Goal: Navigation & Orientation: Understand site structure

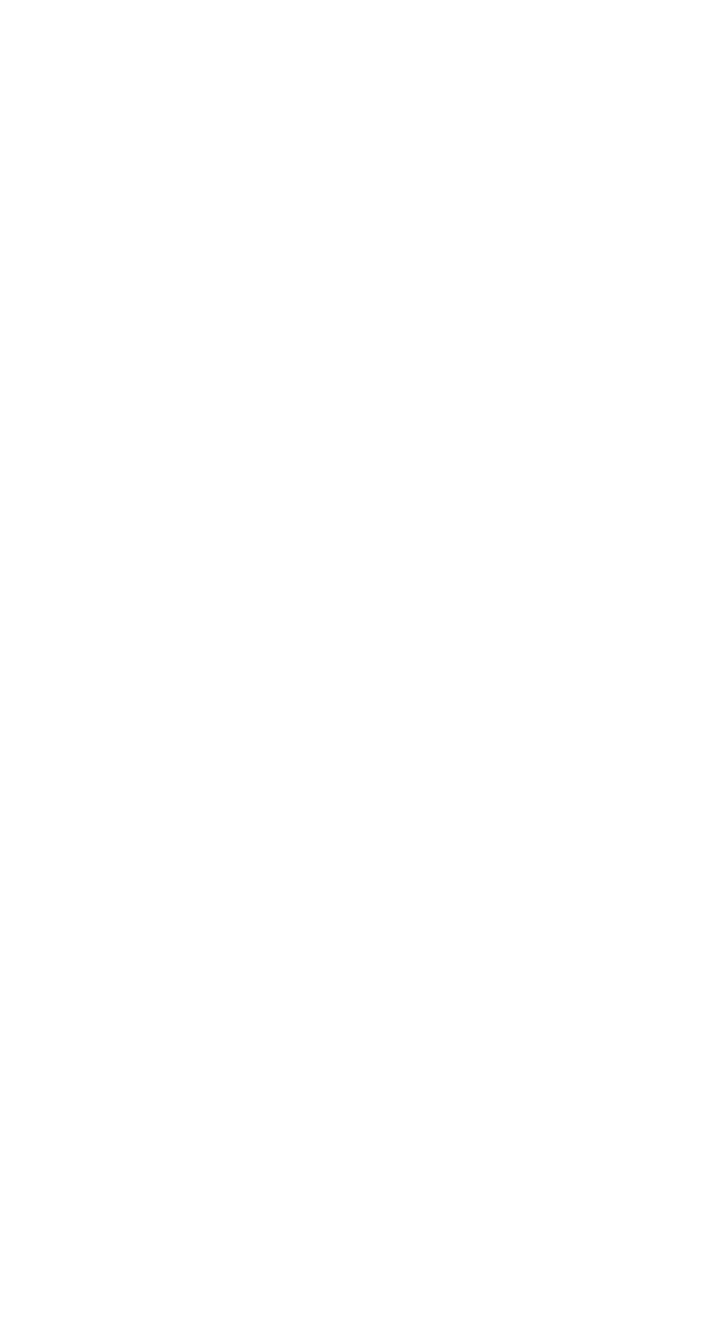
click at [56, 33] on icon "Home" at bounding box center [52, 23] width 17 height 22
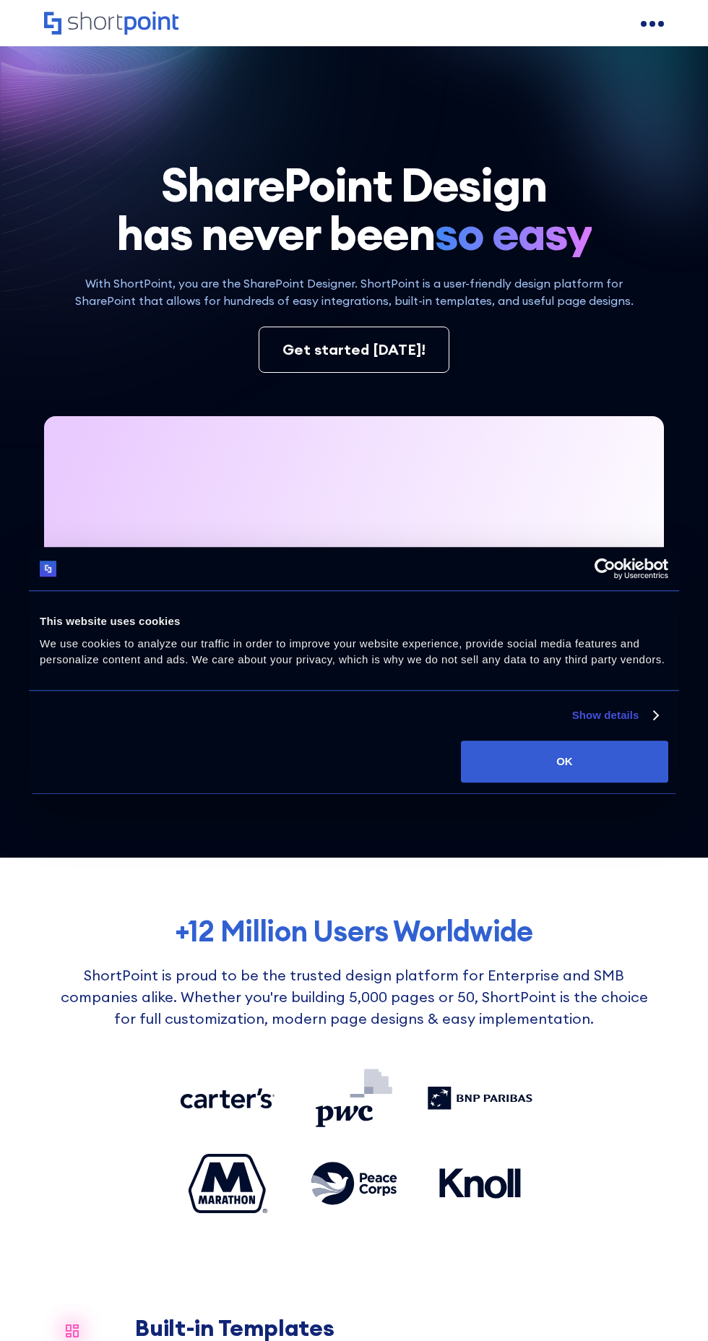
click at [282, 222] on h1 "SharePoint Design has never been so easy" at bounding box center [354, 208] width 620 height 97
click at [283, 435] on div at bounding box center [354, 590] width 620 height 348
click at [298, 613] on div "This website uses cookies" at bounding box center [354, 621] width 629 height 17
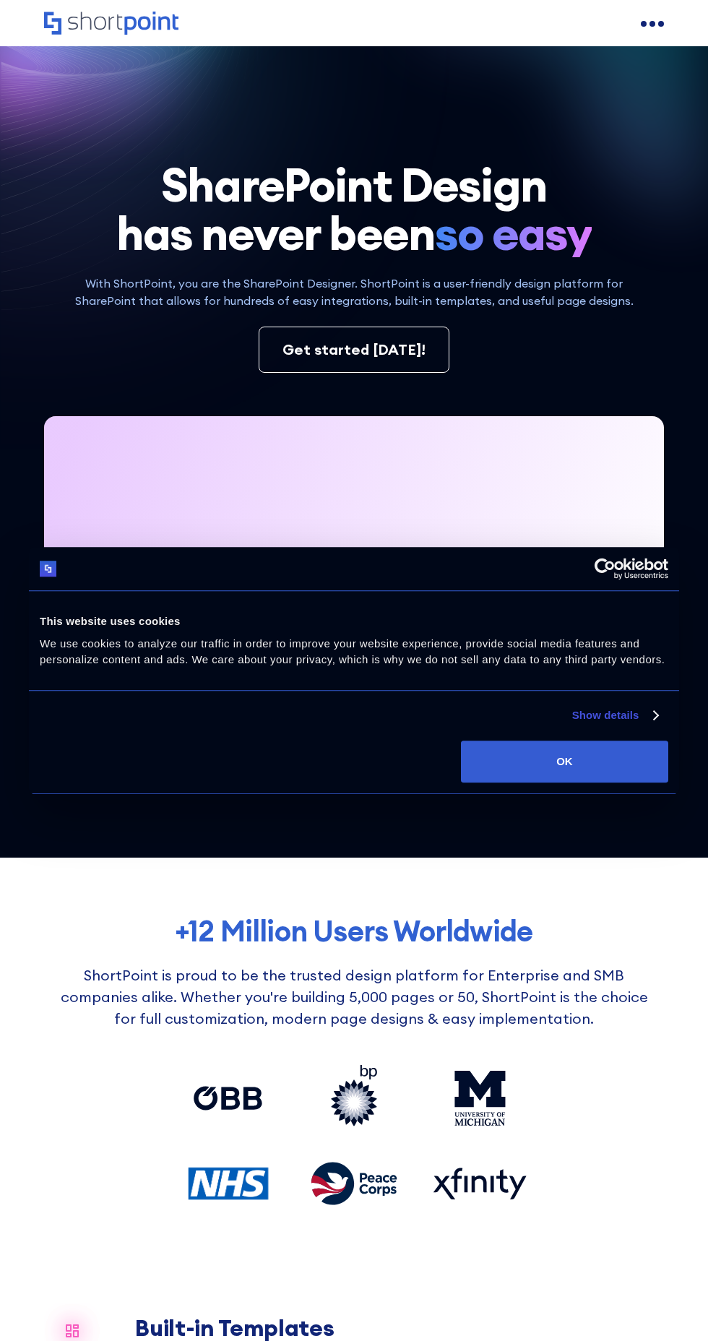
click at [252, 144] on icon at bounding box center [233, 225] width 467 height 452
click at [241, 358] on div "Get started today!" at bounding box center [354, 350] width 620 height 46
click at [250, 480] on div at bounding box center [354, 590] width 620 height 348
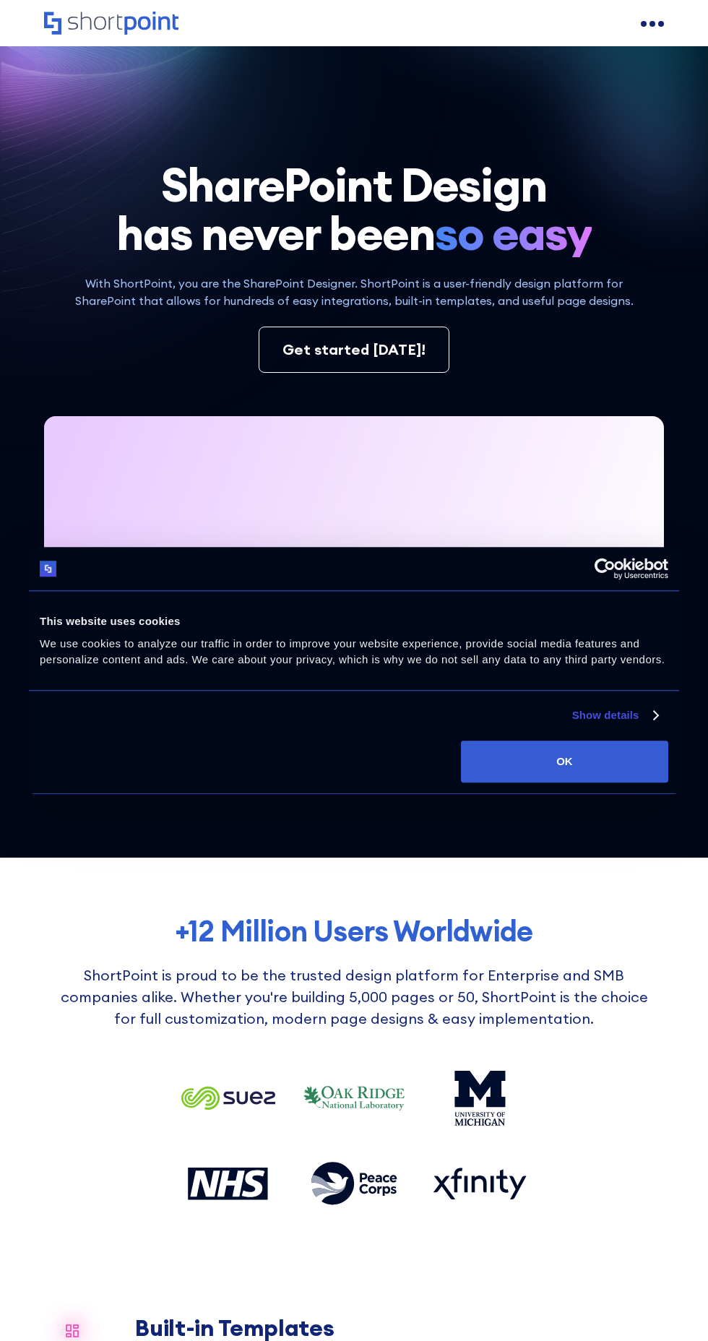
click at [250, 720] on div "Show details" at bounding box center [343, 715] width 629 height 17
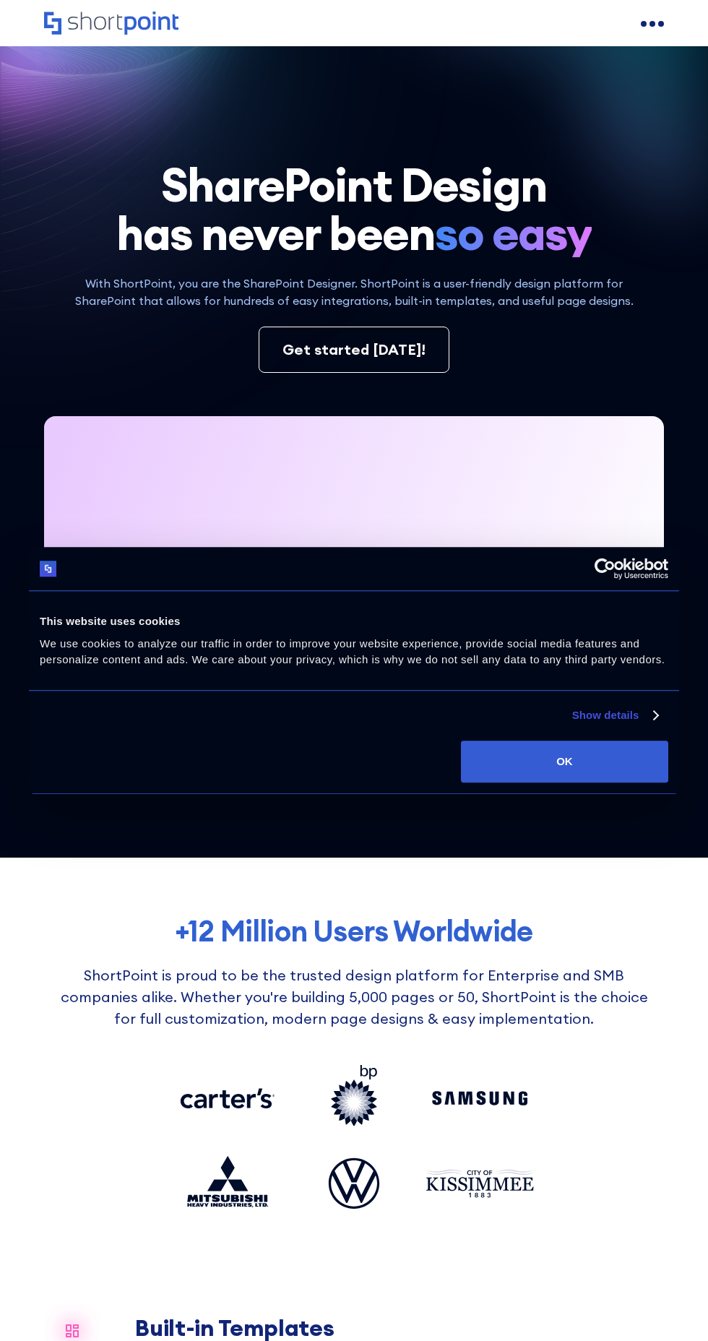
click at [59, 33] on icon "Home" at bounding box center [52, 23] width 17 height 22
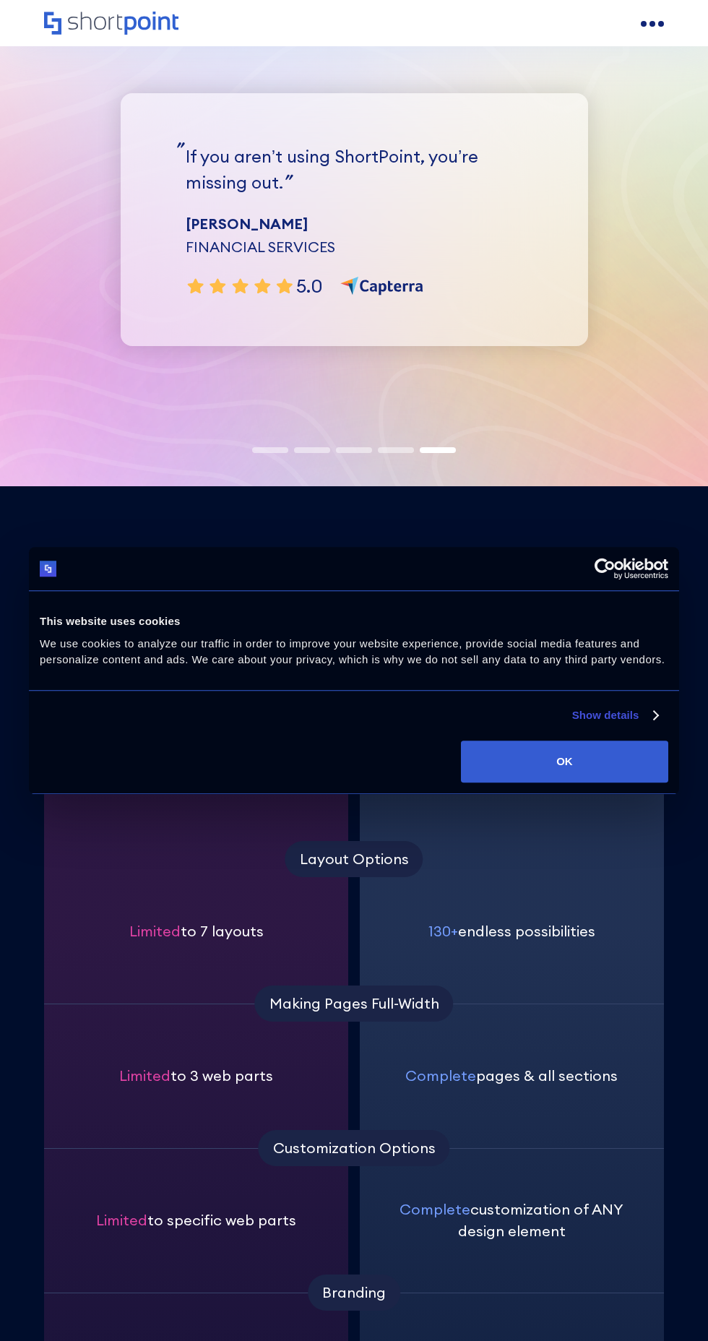
scroll to position [5031, 0]
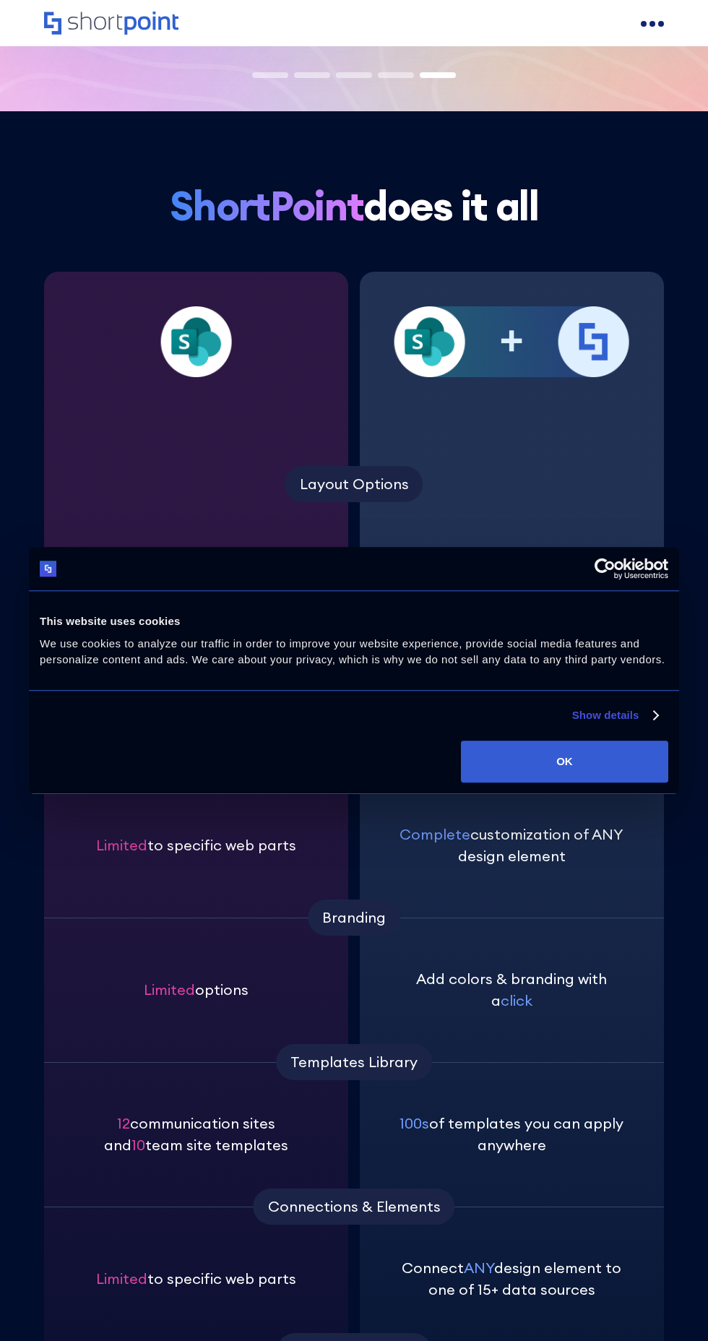
click at [577, 428] on div "130+ endless possibilities Complete pages & all sections Complete customization…" at bounding box center [512, 973] width 304 height 1403
click at [124, 862] on div "Limited to specific web parts" at bounding box center [196, 845] width 235 height 144
click at [511, 813] on div "Complete customization of ANY design element" at bounding box center [511, 845] width 235 height 144
click at [295, 355] on div at bounding box center [196, 341] width 235 height 71
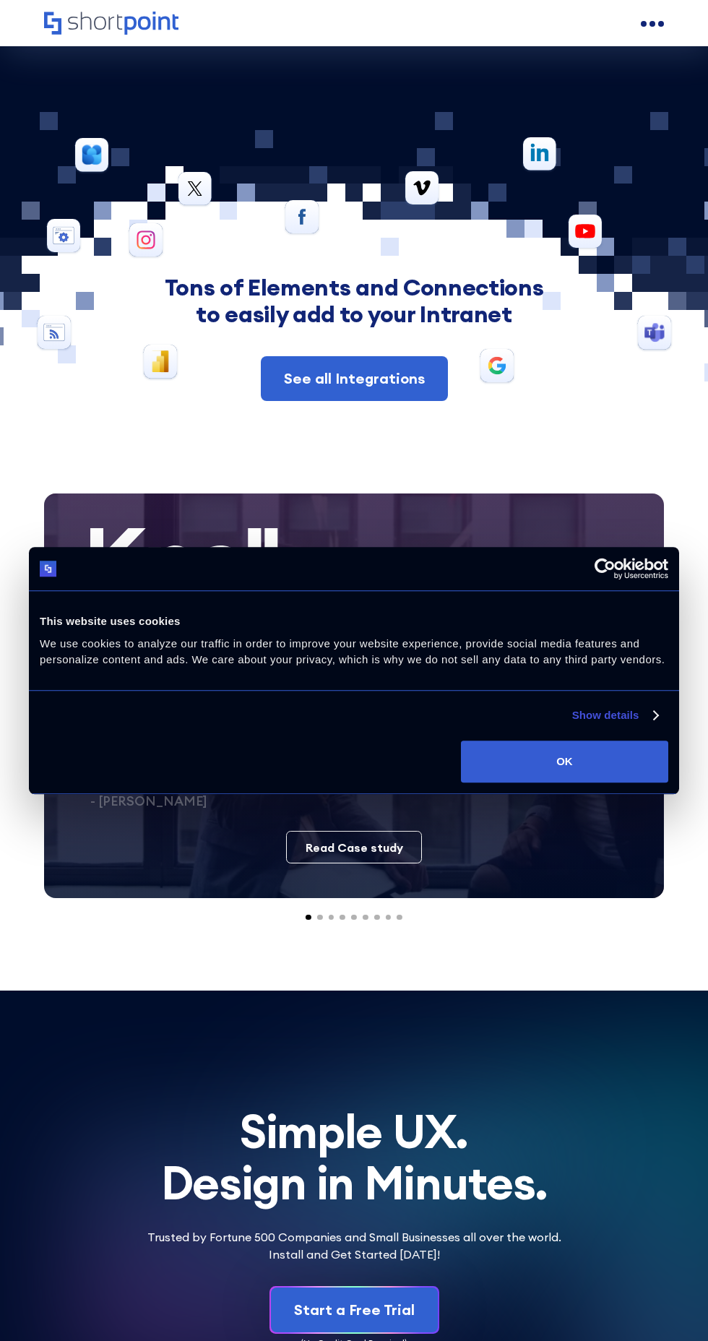
scroll to position [8297, 0]
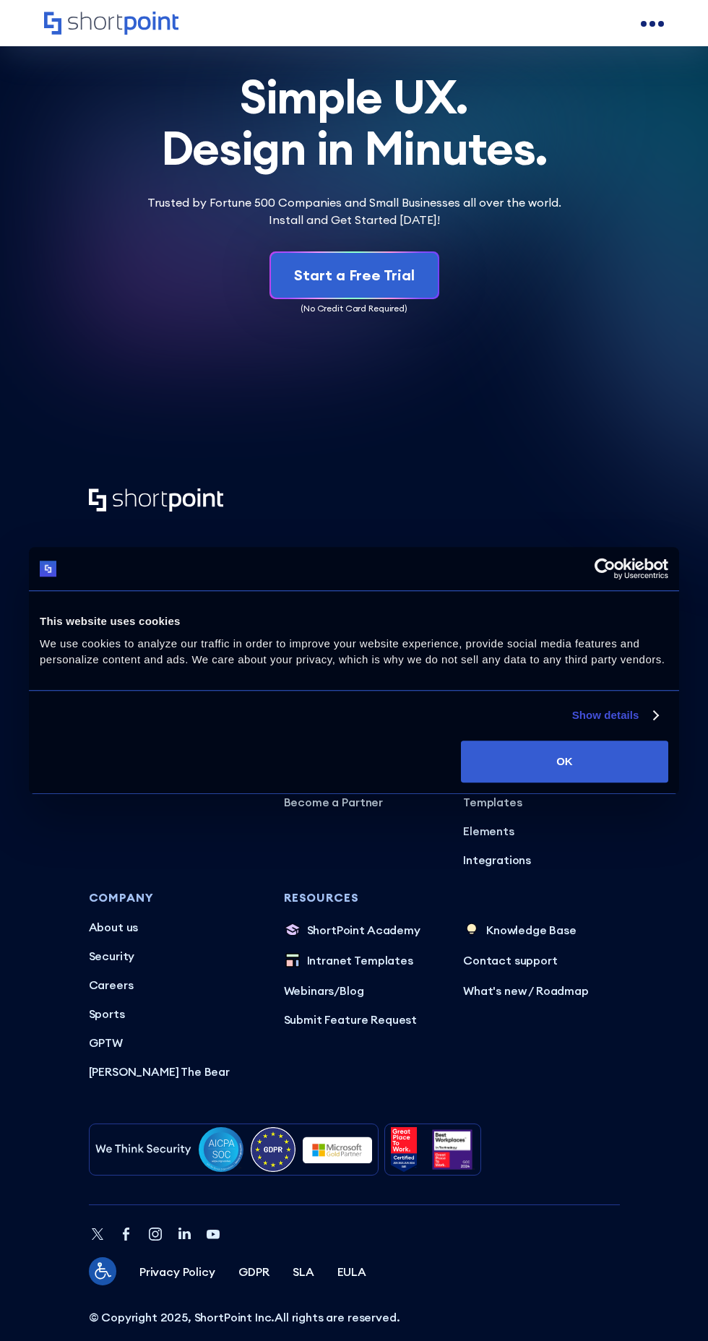
click at [581, 1318] on footer "+1 734-333-7181 Mon–Fri 8am–5pm ET Contact Sales Products ShortPoint for ShareP…" at bounding box center [354, 896] width 620 height 930
click at [452, 1284] on div "© Copyright 2025, ShortPoint Inc. All rights are reserved. Privacy Policy Data …" at bounding box center [354, 1291] width 531 height 68
click at [64, 1172] on footer "+1 734-333-7181 Mon–Fri 8am–5pm ET Contact Sales Products ShortPoint for ShareP…" at bounding box center [354, 896] width 620 height 930
click at [162, 1263] on p "Privacy Policy" at bounding box center [177, 1271] width 76 height 17
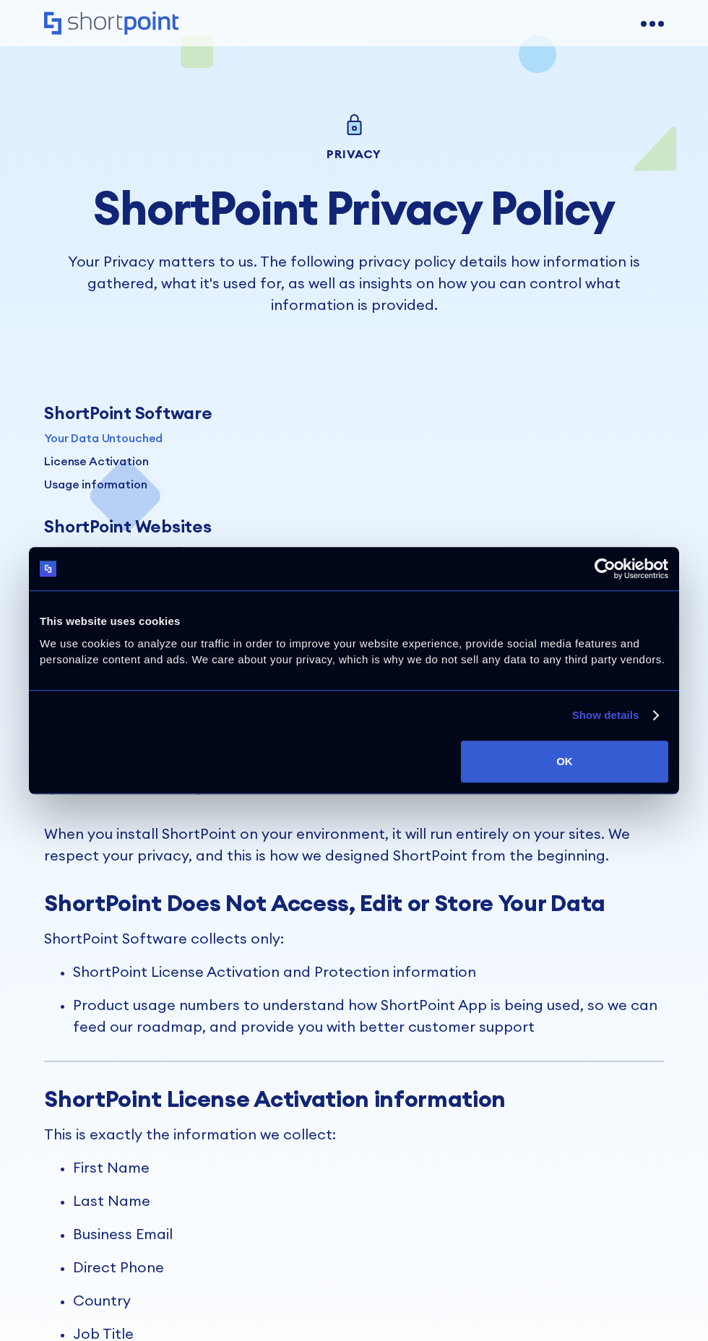
click at [263, 220] on h1 "ShortPoint Privacy Policy" at bounding box center [354, 208] width 620 height 51
click at [93, 1030] on p "Product usage numbers to understand how ShortPoint App is being used, so we can…" at bounding box center [368, 1015] width 591 height 43
click at [434, 1225] on p "Business Email" at bounding box center [368, 1234] width 591 height 22
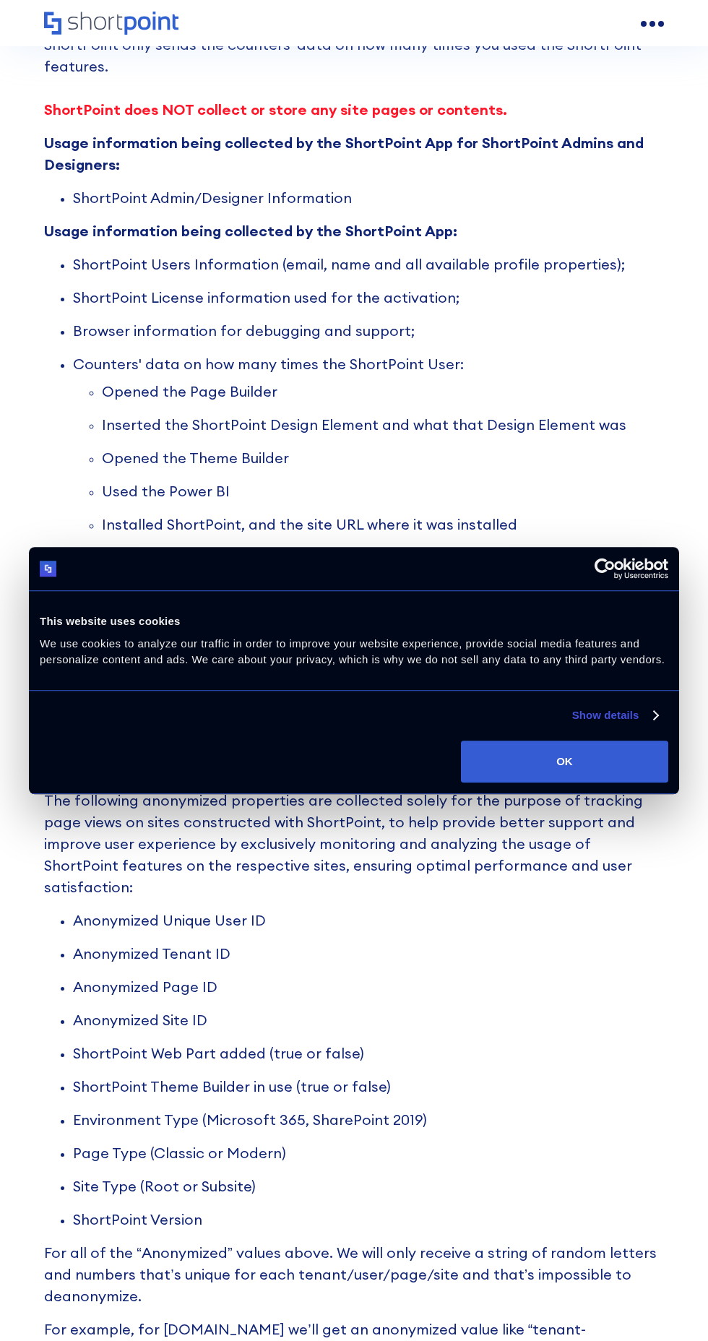
scroll to position [1607, 0]
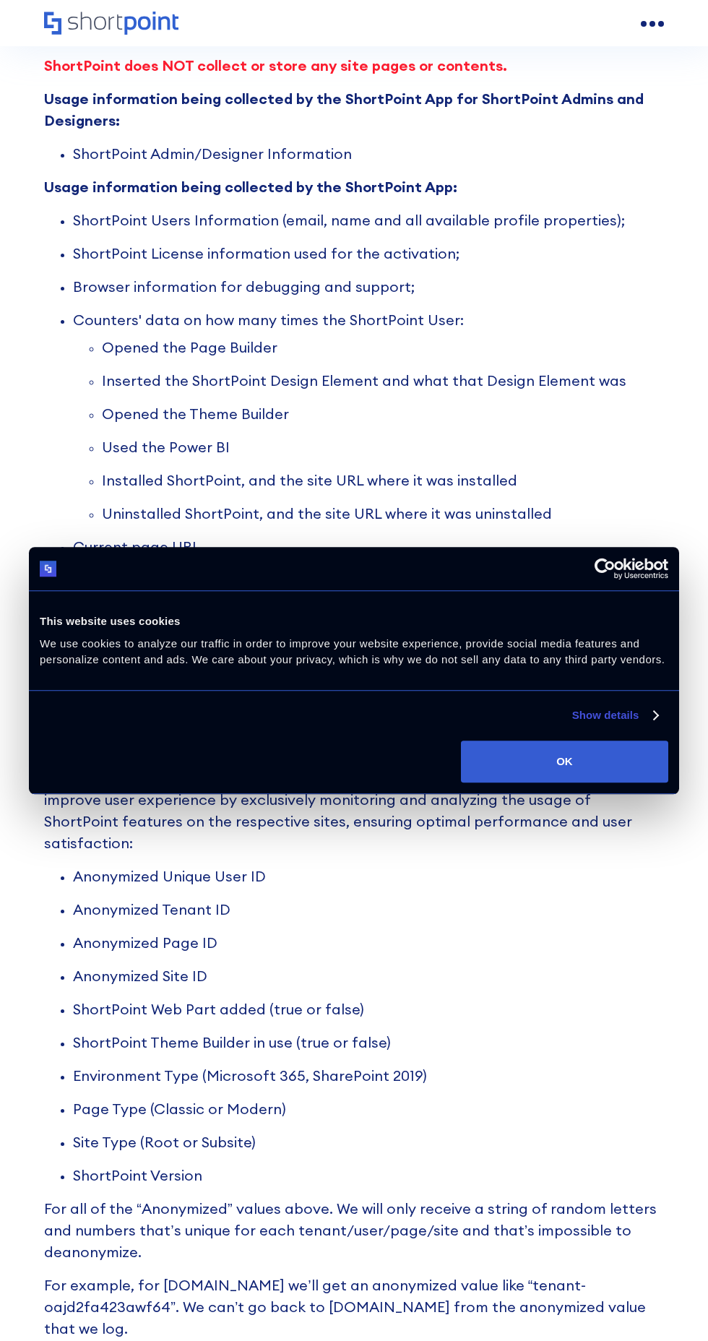
click at [115, 1300] on p "For example, for [DOMAIN_NAME] we’ll get an anonymized value like “tenant-oajd2…" at bounding box center [354, 1306] width 620 height 65
